Goal: Information Seeking & Learning: Learn about a topic

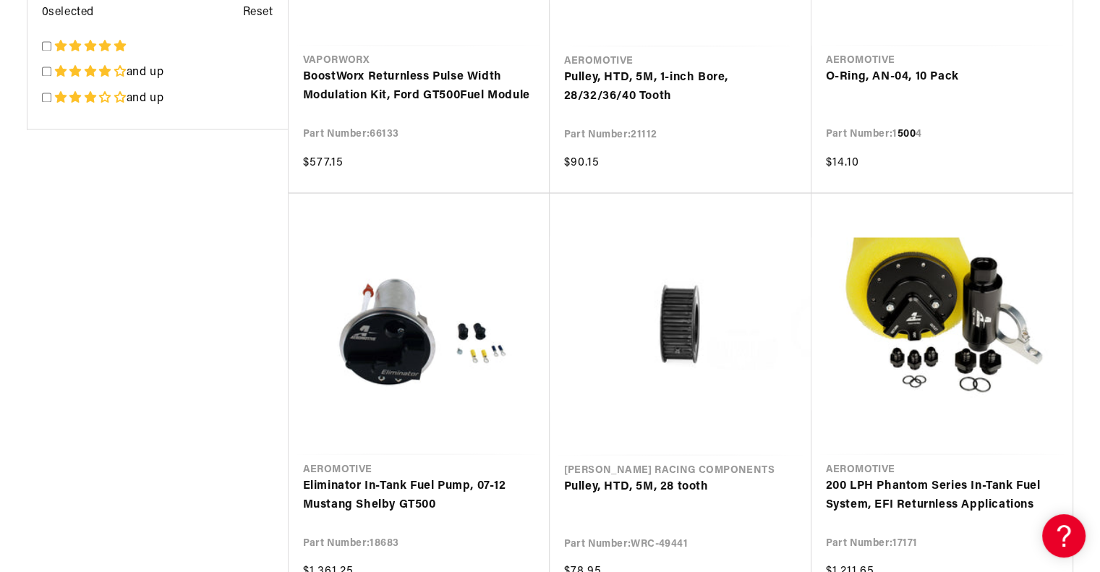
scroll to position [2621, 0]
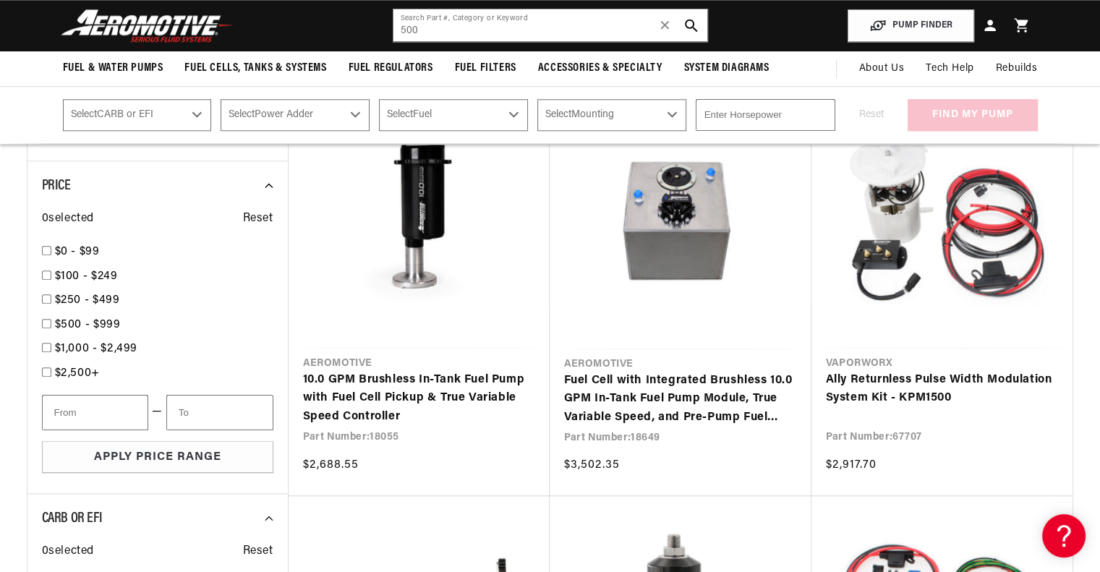
scroll to position [1414, 0]
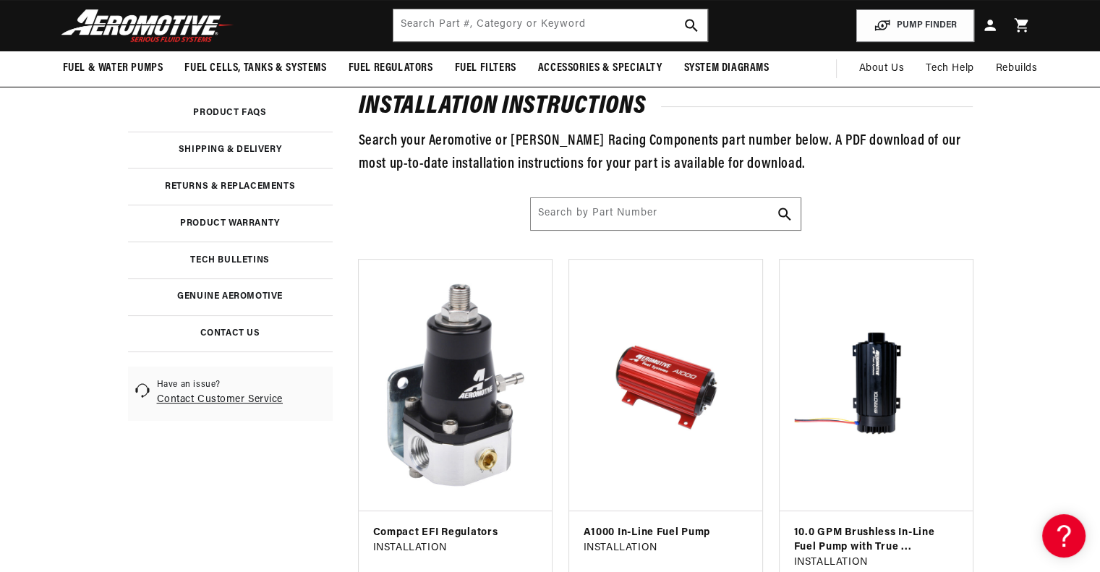
scroll to position [219, 0]
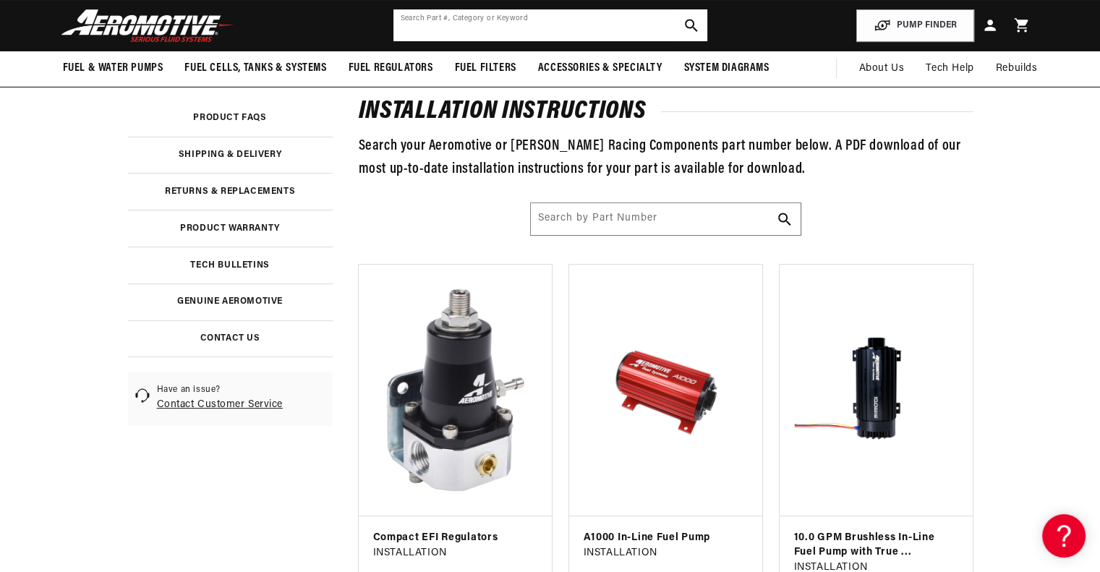
click at [506, 25] on input "text" at bounding box center [551, 25] width 314 height 32
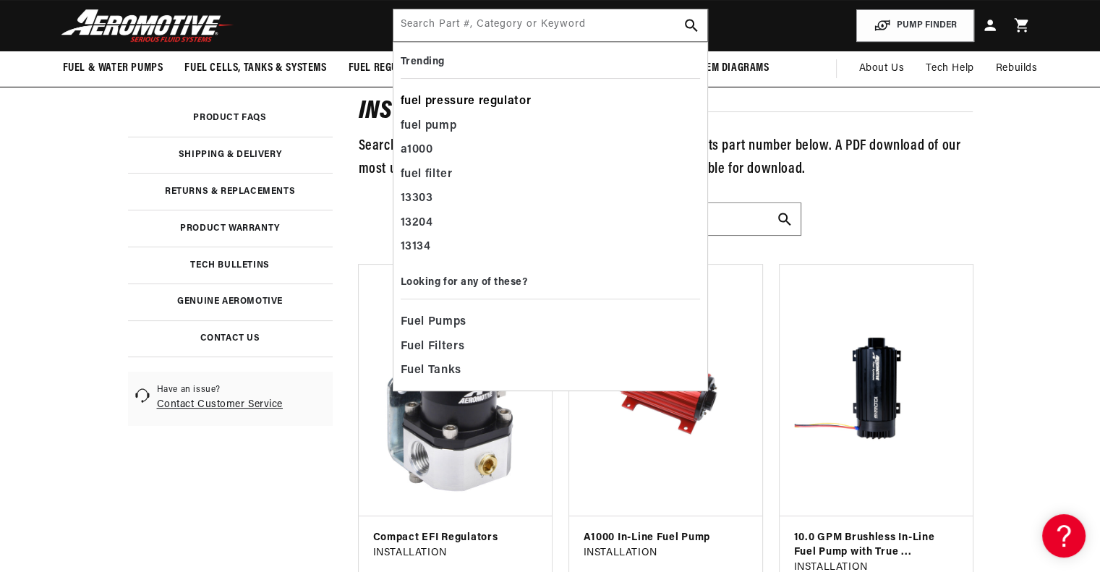
click at [481, 101] on div "fuel pressure regulator" at bounding box center [550, 102] width 299 height 25
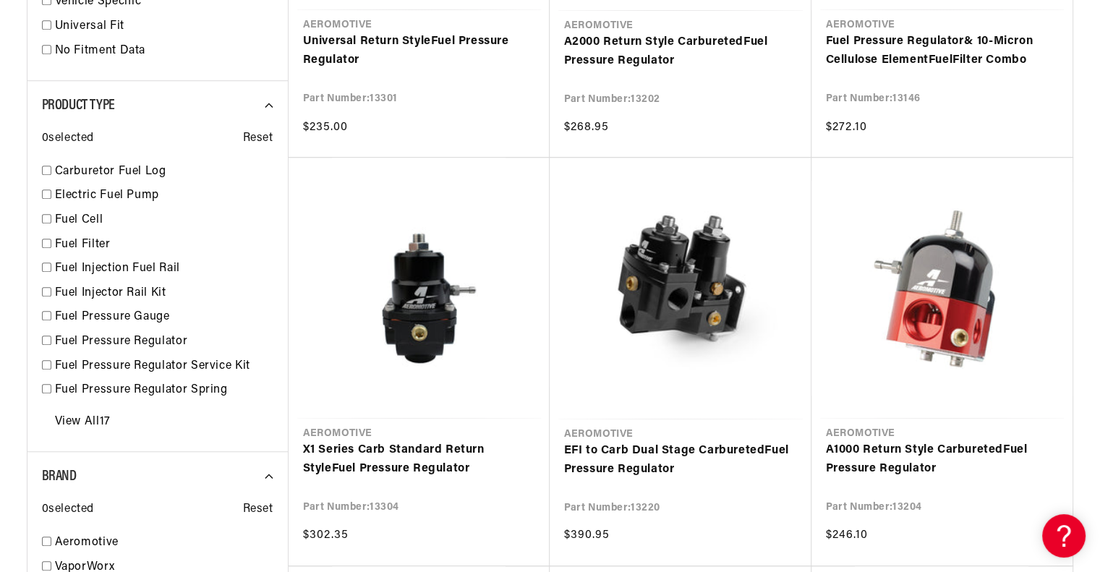
scroll to position [990, 0]
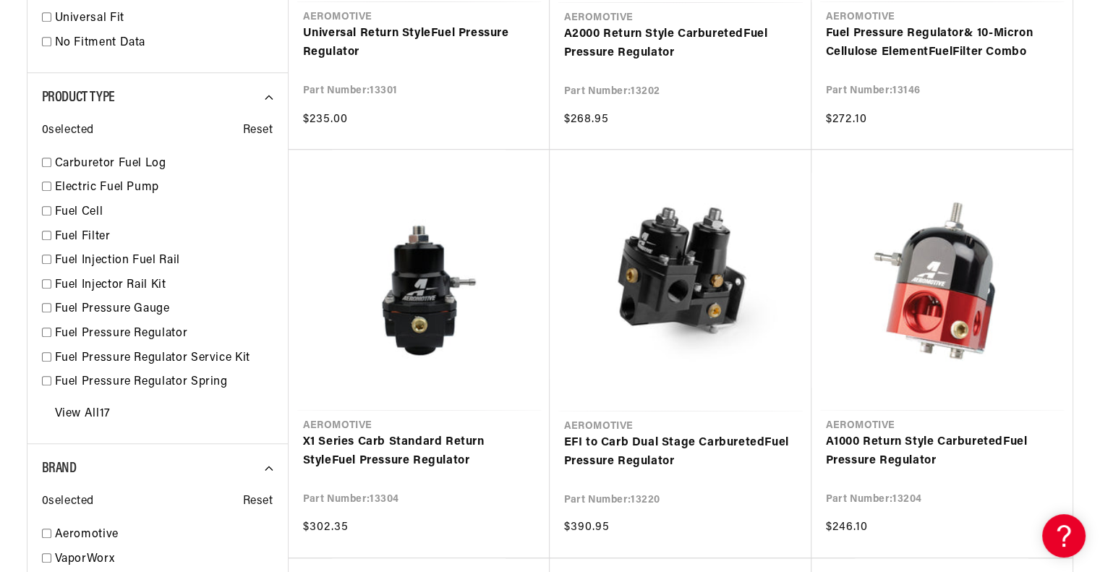
drag, startPoint x: 1105, startPoint y: 101, endPoint x: 1107, endPoint y: 271, distance: 170.0
click at [915, 445] on link "A1000 Return Style Carbureted Fuel Pressure Regulator" at bounding box center [942, 451] width 232 height 37
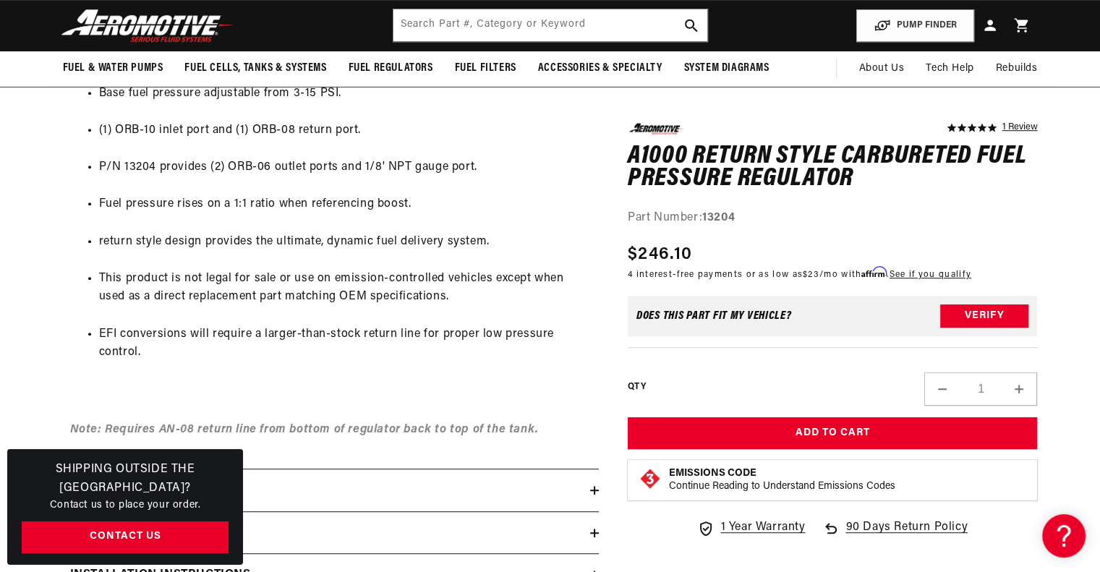
scroll to position [803, 0]
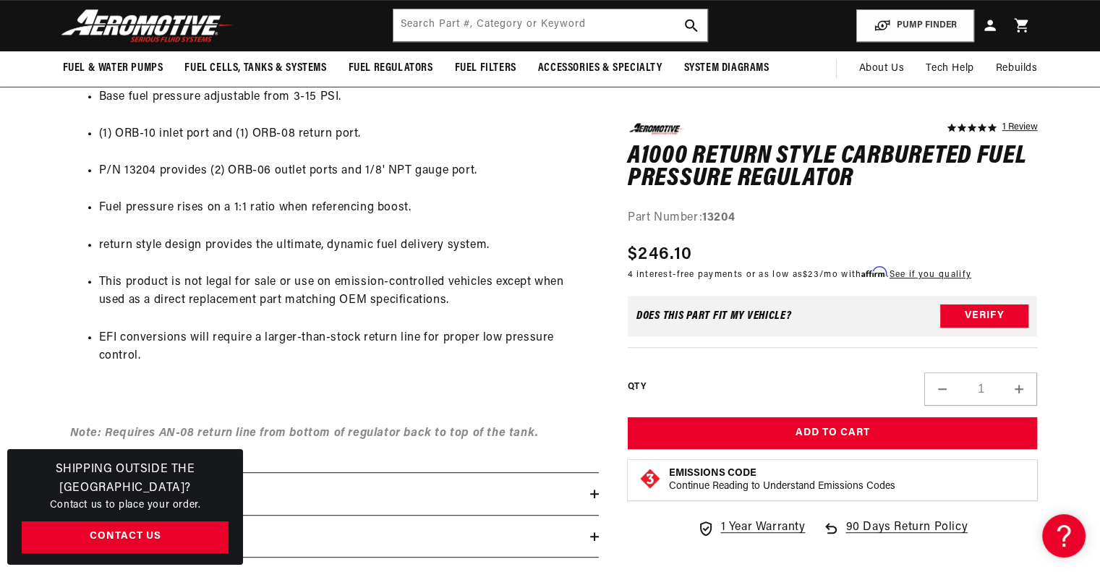
drag, startPoint x: 0, startPoint y: 0, endPoint x: 1107, endPoint y: 289, distance: 1144.6
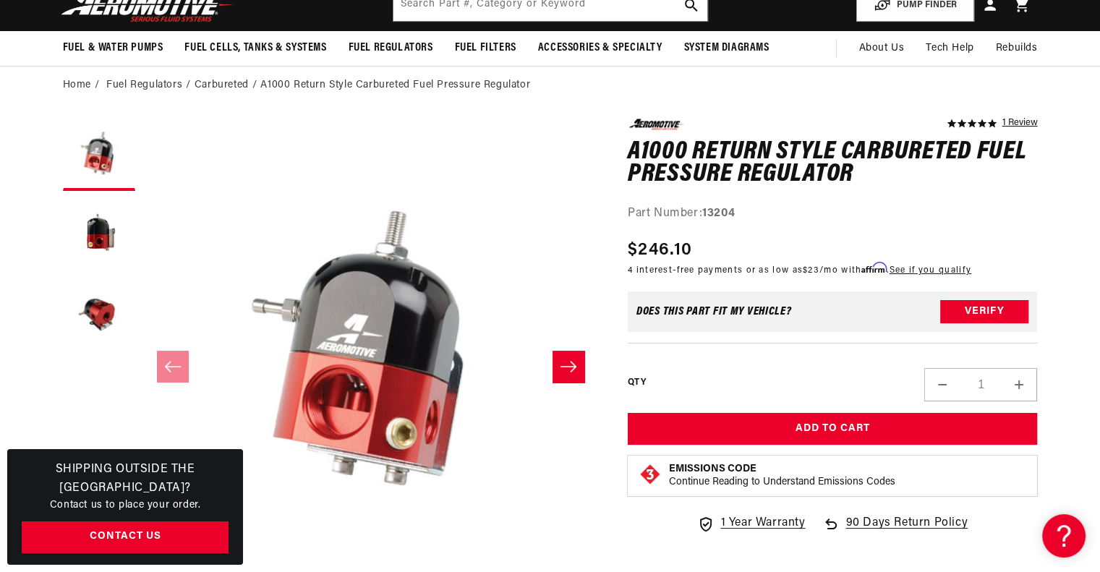
scroll to position [51, 0]
